Goal: Use online tool/utility: Utilize a website feature to perform a specific function

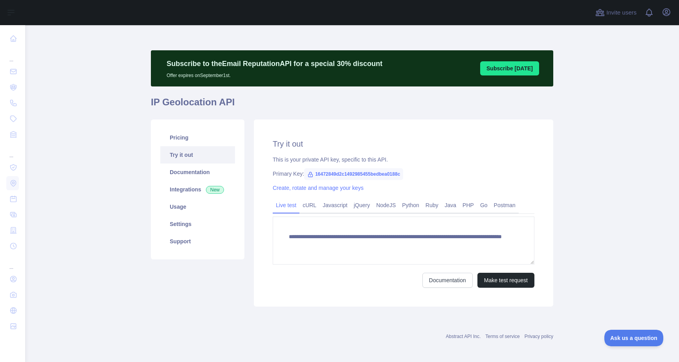
click at [302, 327] on div "Abstract API Inc. Terms of service Privacy policy" at bounding box center [352, 331] width 402 height 28
click at [197, 103] on h1 "IP Geolocation API" at bounding box center [352, 105] width 402 height 19
click at [668, 14] on icon "button" at bounding box center [665, 12] width 7 height 7
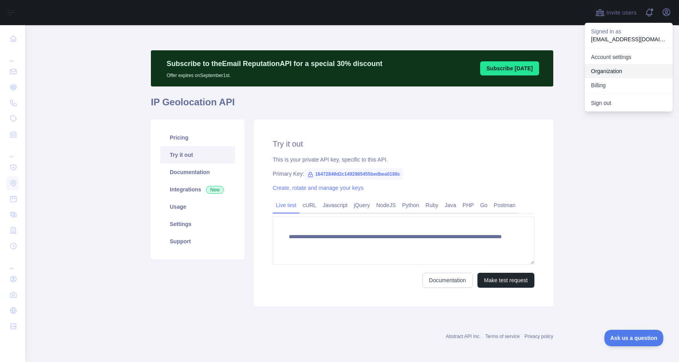
click at [608, 71] on link "Organization" at bounding box center [628, 71] width 88 height 14
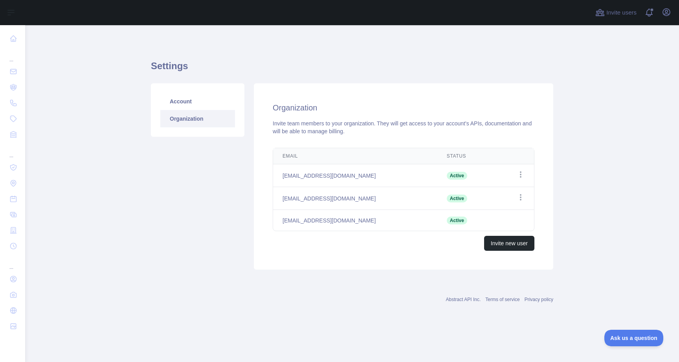
click at [187, 114] on link "Organization" at bounding box center [197, 118] width 75 height 17
click at [186, 99] on link "Account" at bounding box center [197, 101] width 75 height 17
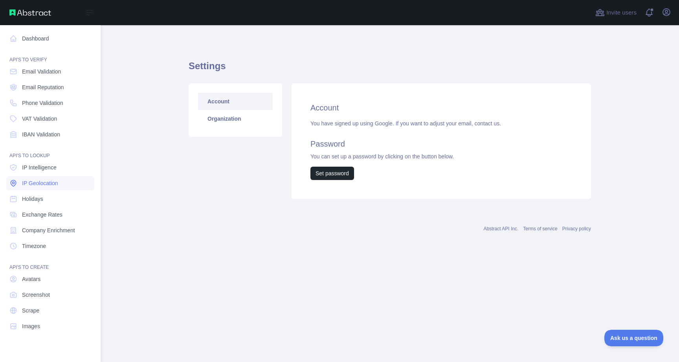
click at [48, 185] on span "IP Geolocation" at bounding box center [40, 183] width 36 height 8
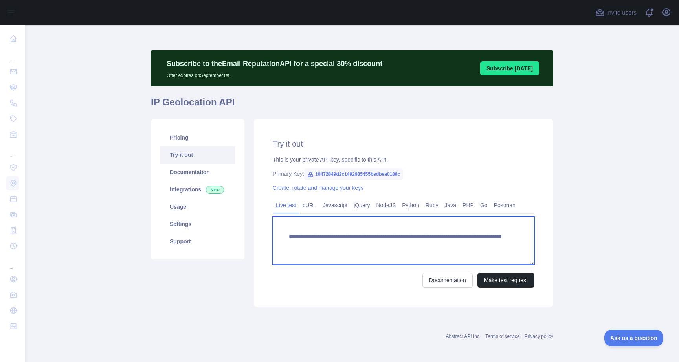
click at [354, 245] on textarea "**********" at bounding box center [404, 240] width 262 height 48
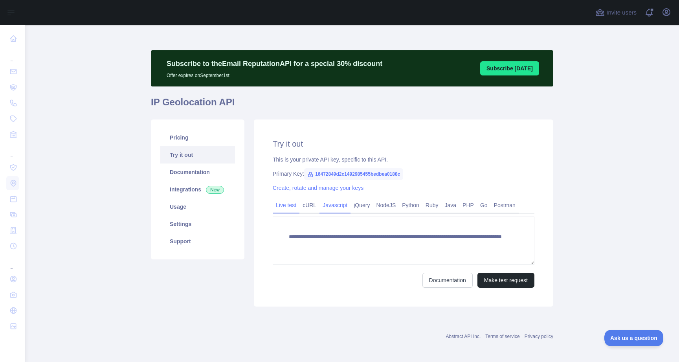
click at [335, 204] on link "Javascript" at bounding box center [334, 205] width 31 height 13
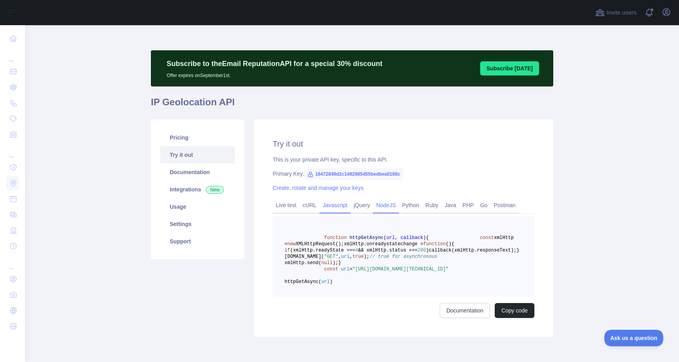
click at [389, 206] on link "NodeJS" at bounding box center [386, 205] width 26 height 13
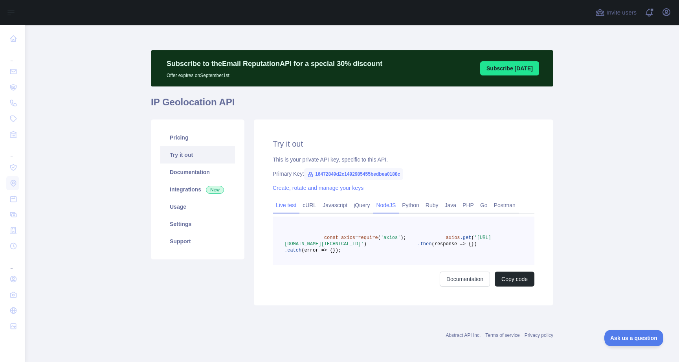
click at [284, 205] on link "Live test" at bounding box center [286, 205] width 27 height 13
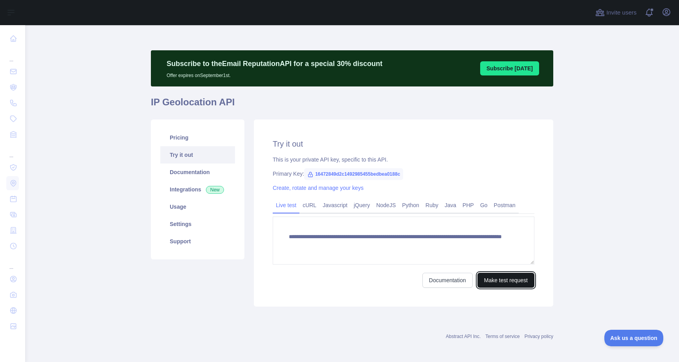
click at [493, 281] on button "Make test request" at bounding box center [505, 280] width 57 height 15
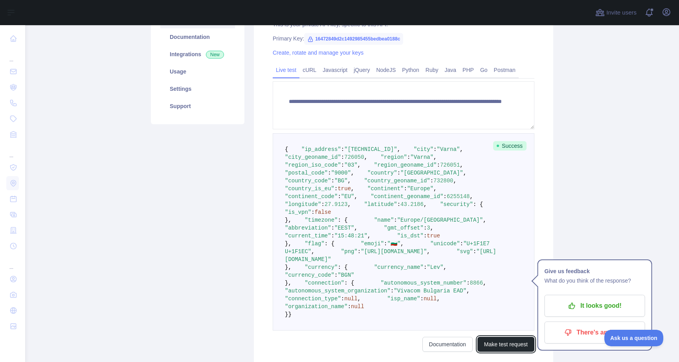
scroll to position [135, 0]
click at [367, 176] on span ""country"" at bounding box center [382, 173] width 30 height 6
click at [317, 184] on span ""country_code"" at bounding box center [308, 181] width 46 height 6
